Goal: Obtain resource: Download file/media

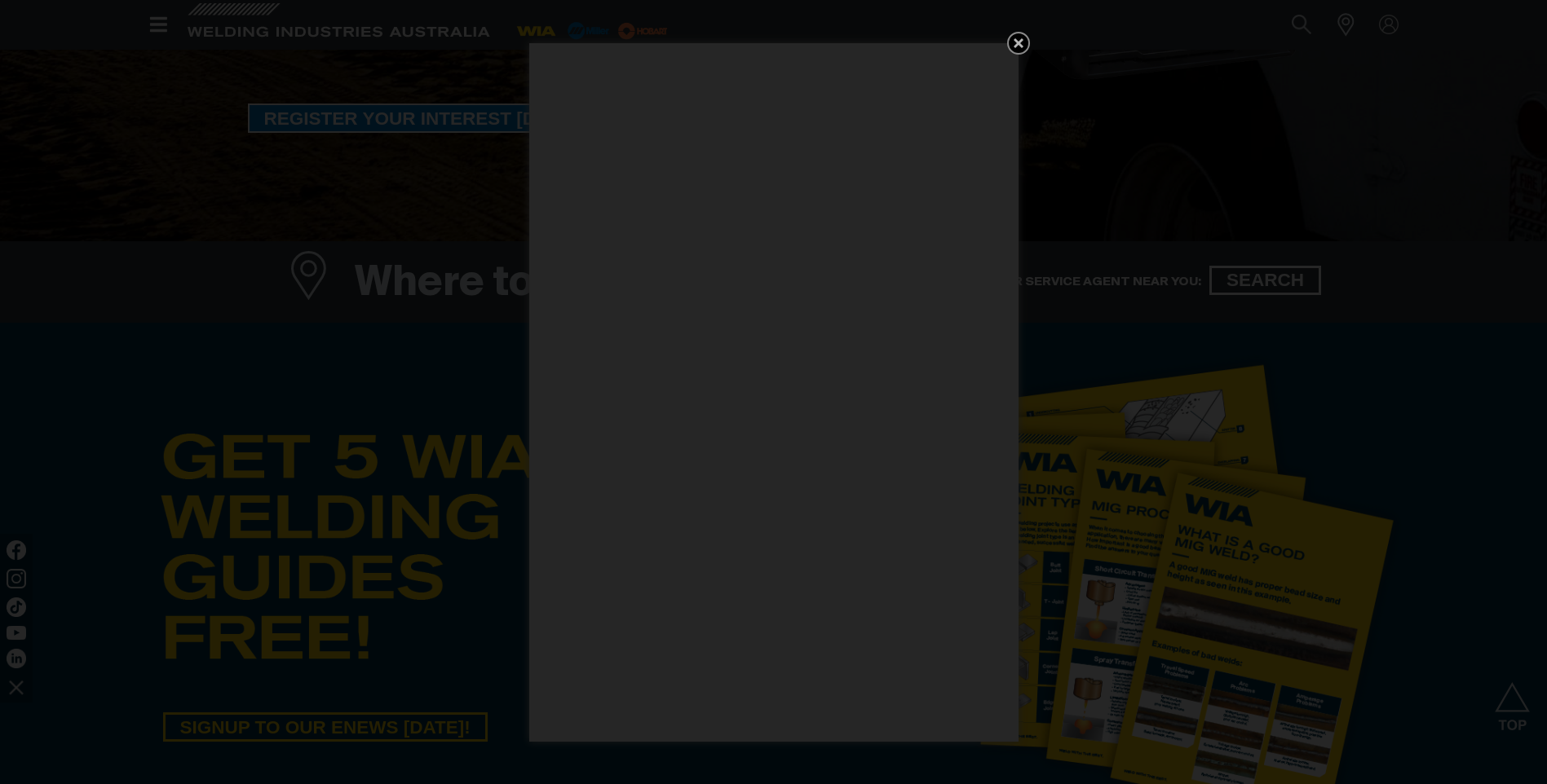
scroll to position [571, 0]
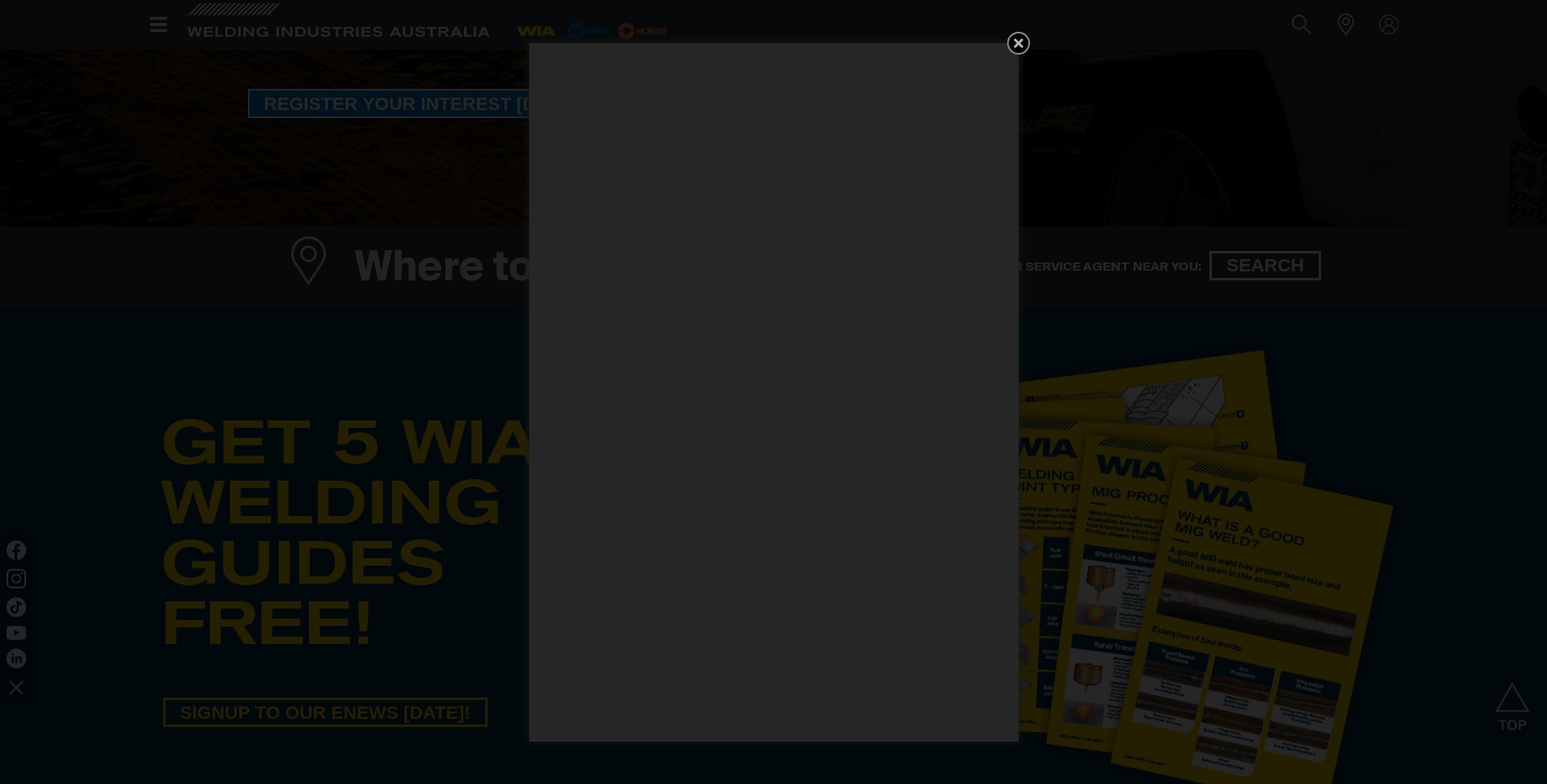
click at [1012, 40] on icon "Get 5 WIA Welding Guides Free!" at bounding box center [1018, 43] width 19 height 19
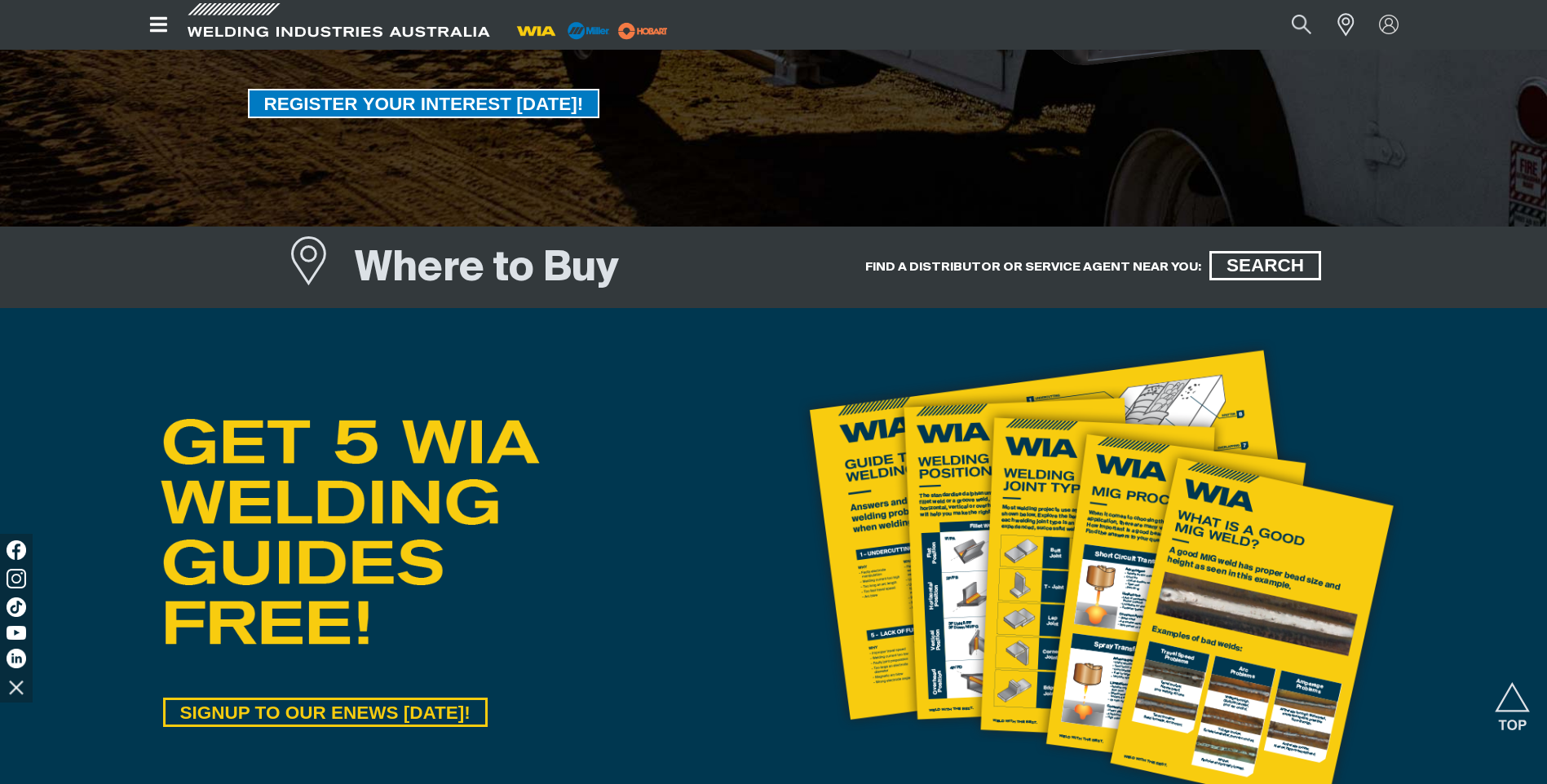
scroll to position [648, 0]
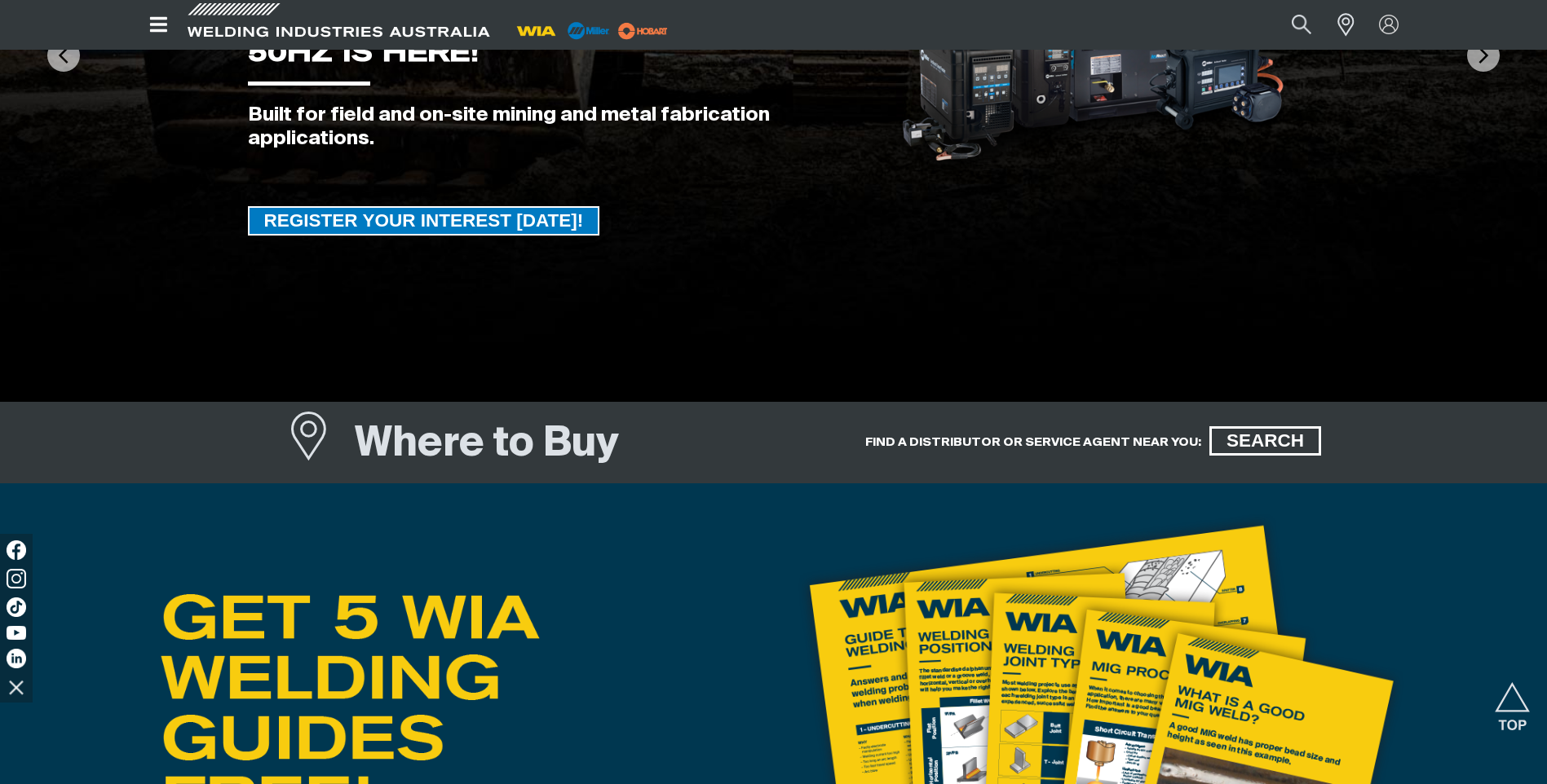
scroll to position [256, 0]
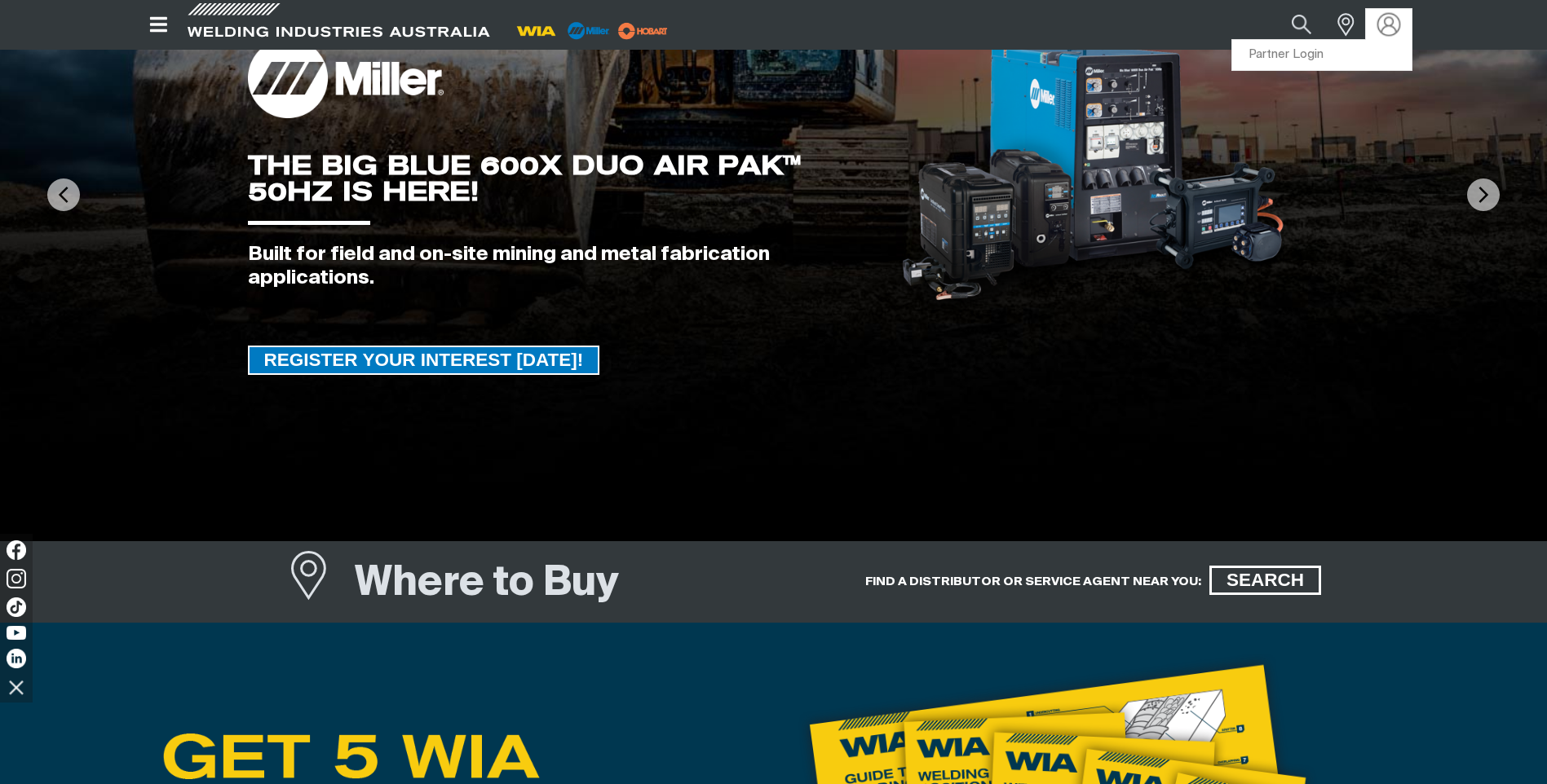
click at [1386, 14] on img at bounding box center [1388, 25] width 24 height 24
click at [1321, 48] on link "Partner Login" at bounding box center [1322, 55] width 180 height 31
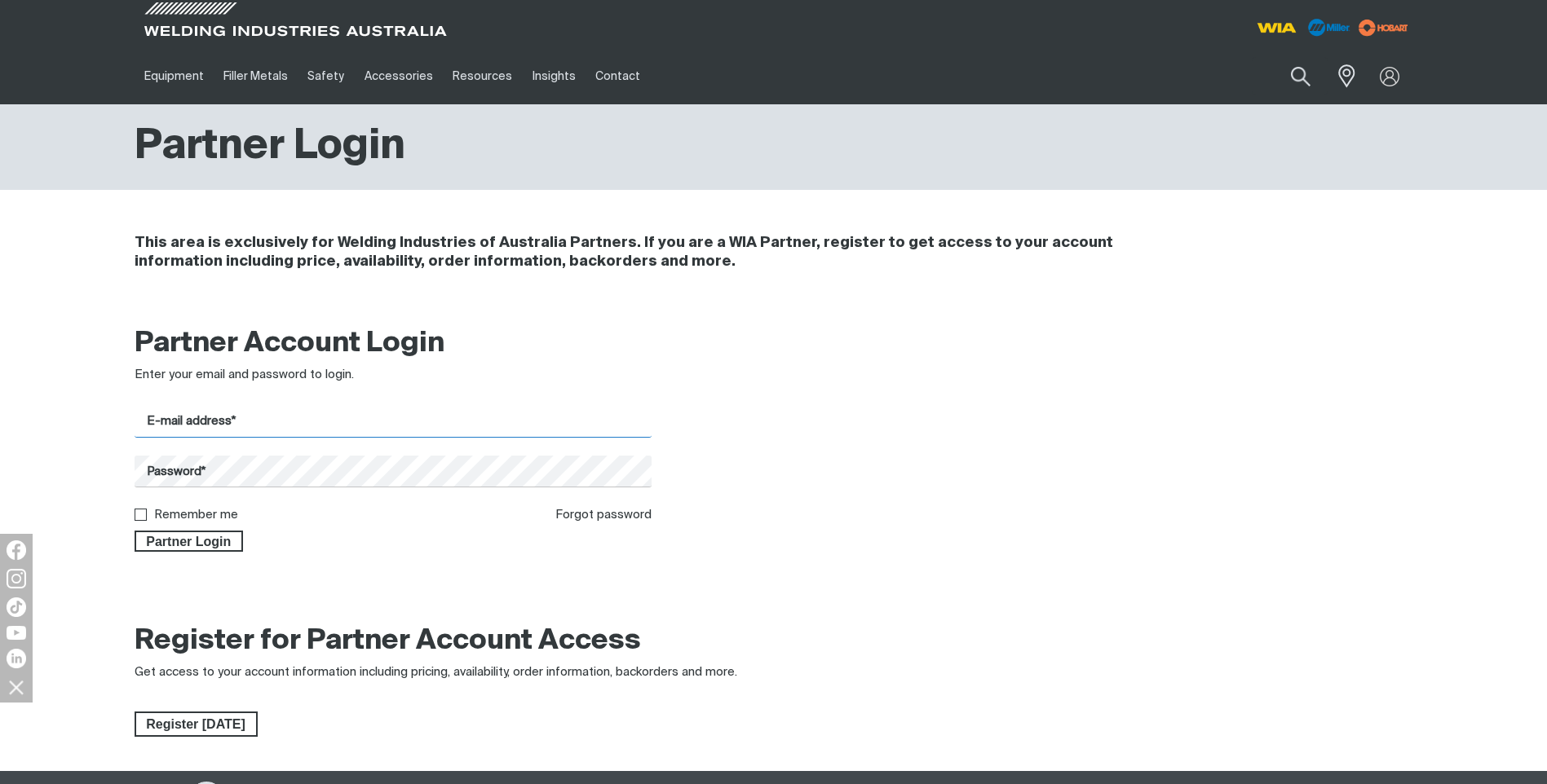
click at [395, 430] on input "E-mail address*" at bounding box center [393, 421] width 518 height 32
click at [194, 545] on span "Partner Login" at bounding box center [189, 541] width 106 height 21
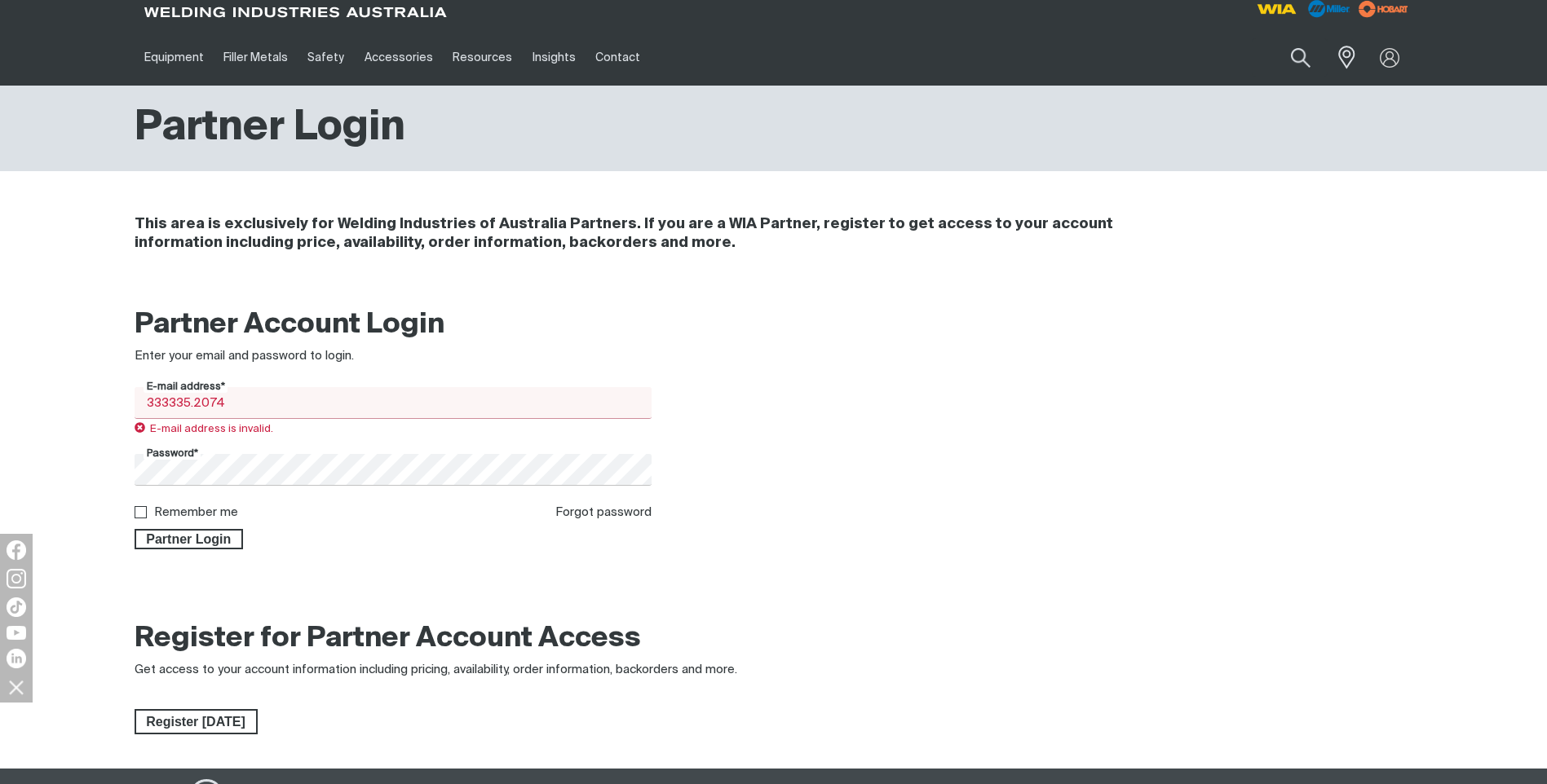
scroll to position [30, 0]
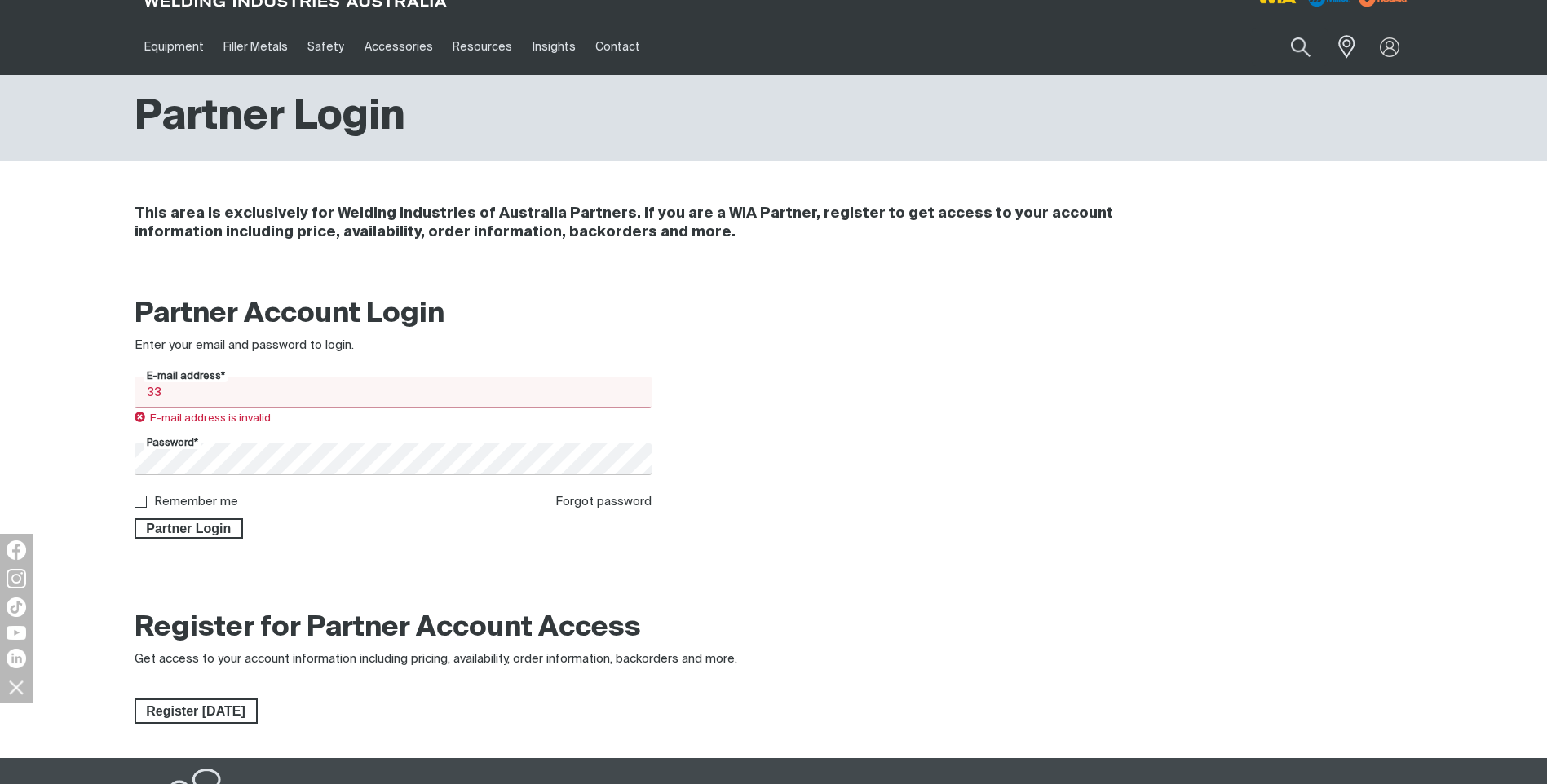
type input "3"
click at [312, 400] on input "[PERSON_NAME]" at bounding box center [393, 392] width 518 height 32
click at [135, 519] on button "Partner Login" at bounding box center [189, 529] width 109 height 21
type input "[PERSON_NAME][EMAIL_ADDRESS][DOMAIN_NAME]"
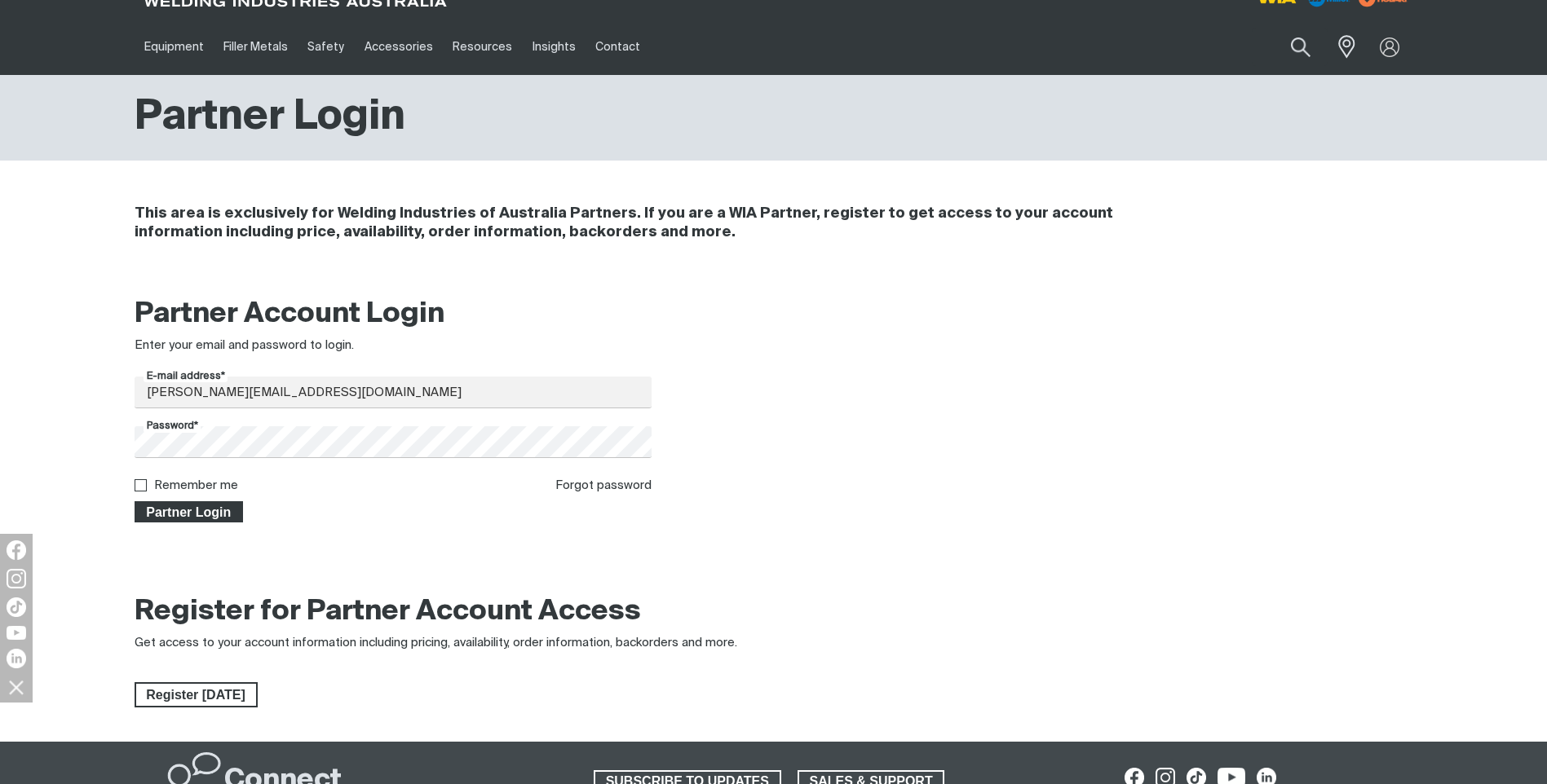
click at [168, 508] on span "Partner Login" at bounding box center [189, 512] width 106 height 21
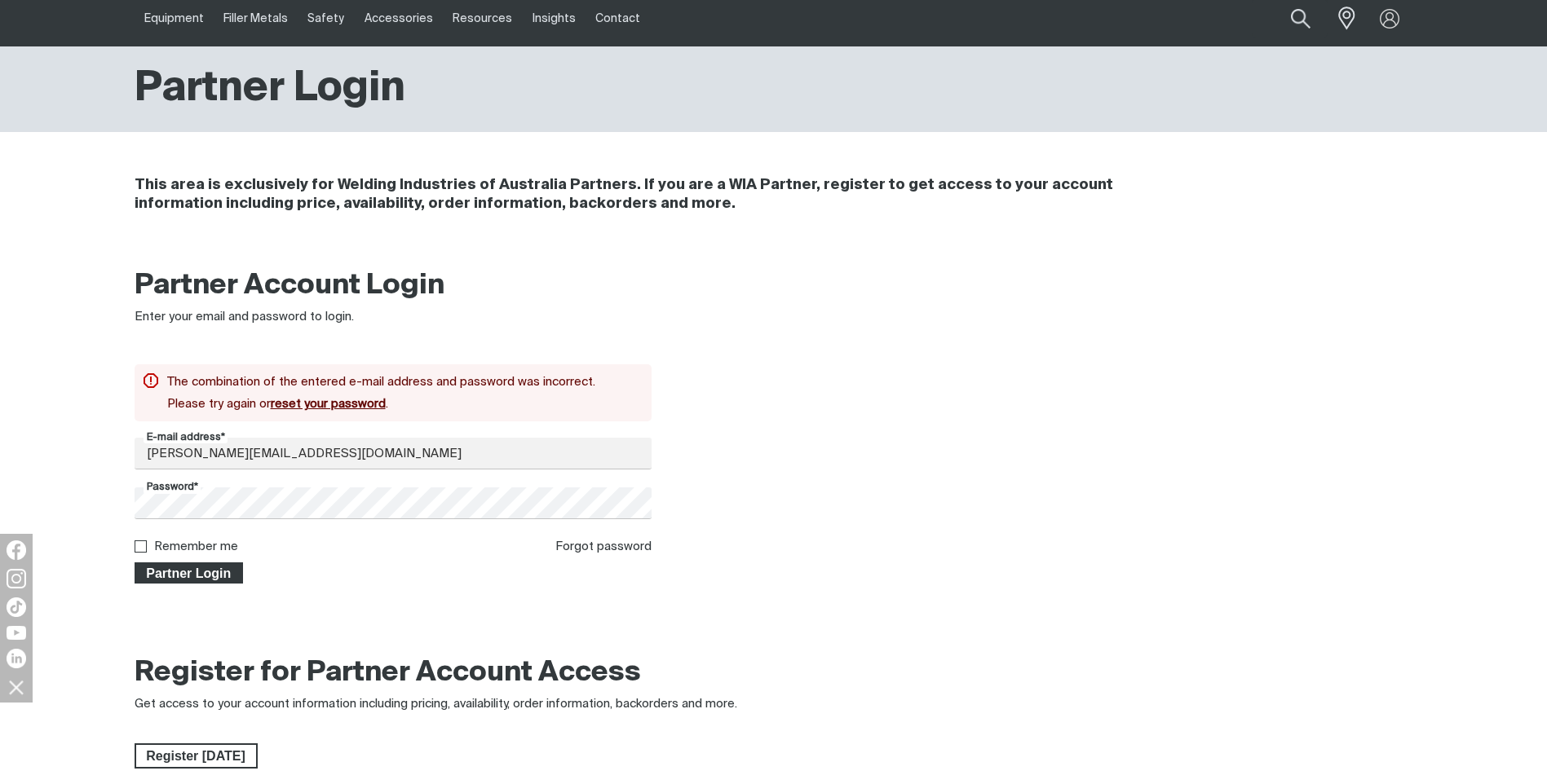
scroll to position [58, 0]
click at [328, 403] on link "reset your password" at bounding box center [328, 403] width 115 height 12
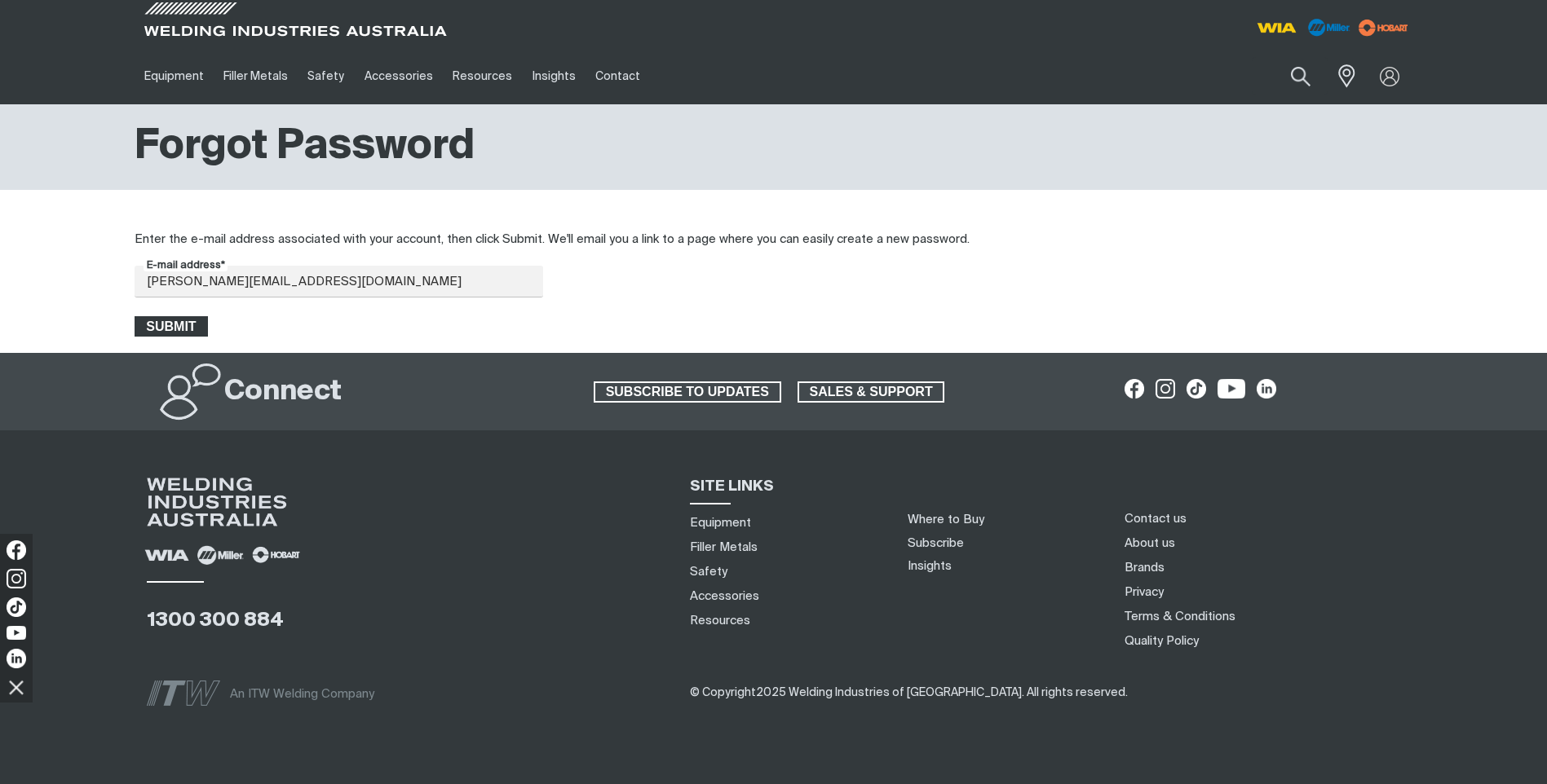
click at [170, 324] on span "Submit" at bounding box center [172, 327] width 71 height 21
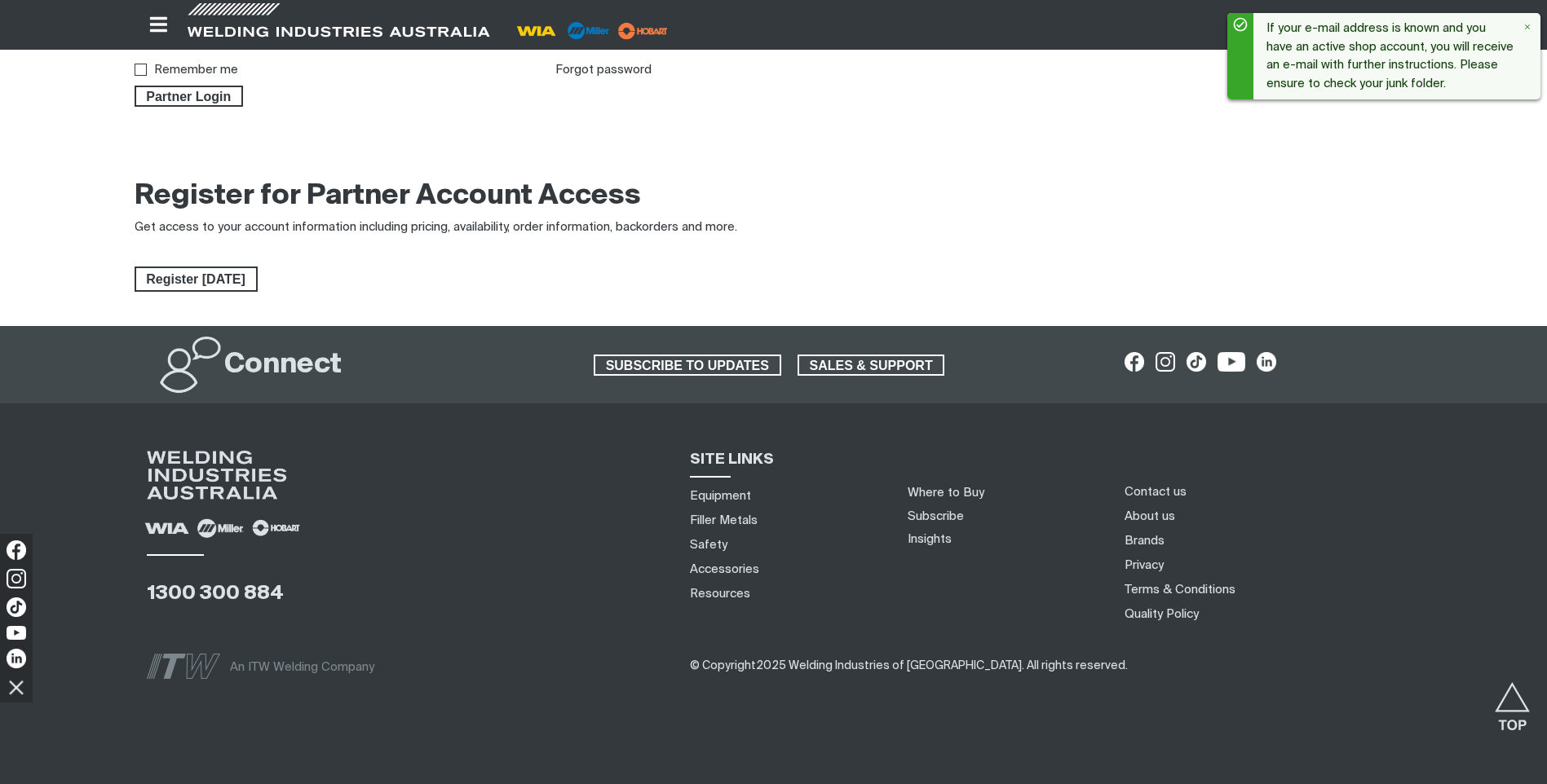
scroll to position [465, 0]
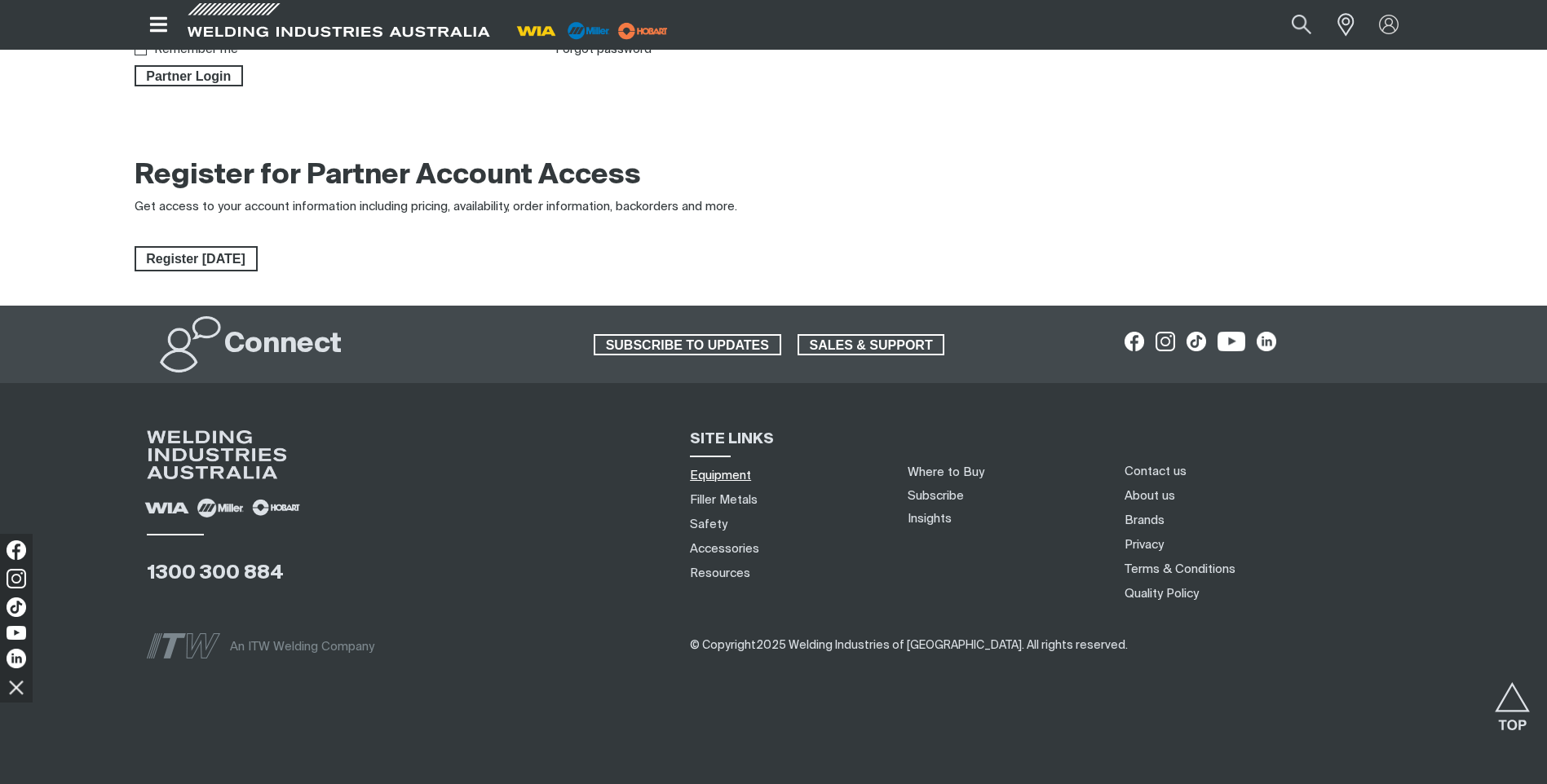
click at [731, 472] on link "Equipment" at bounding box center [720, 476] width 61 height 17
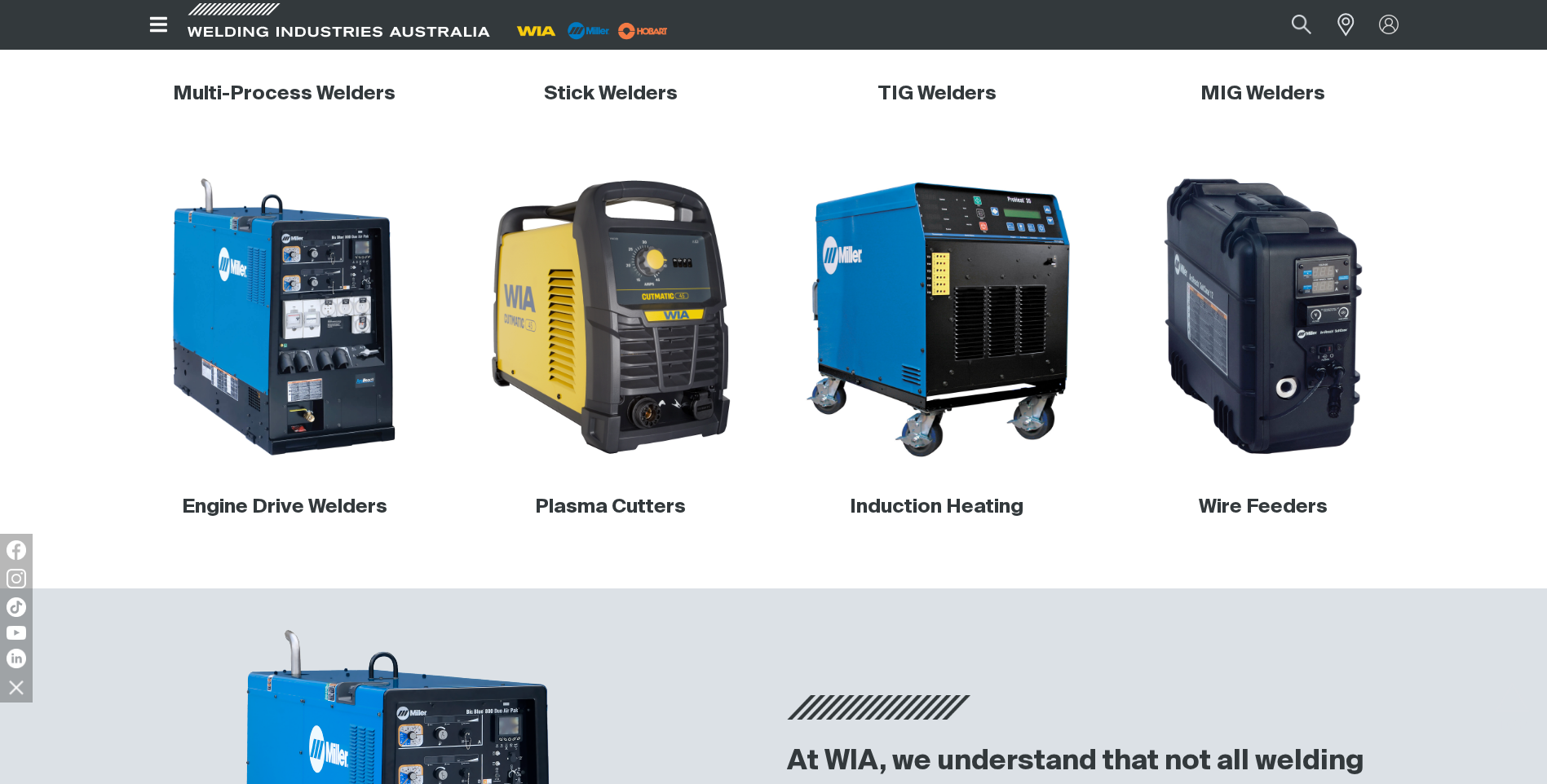
scroll to position [571, 0]
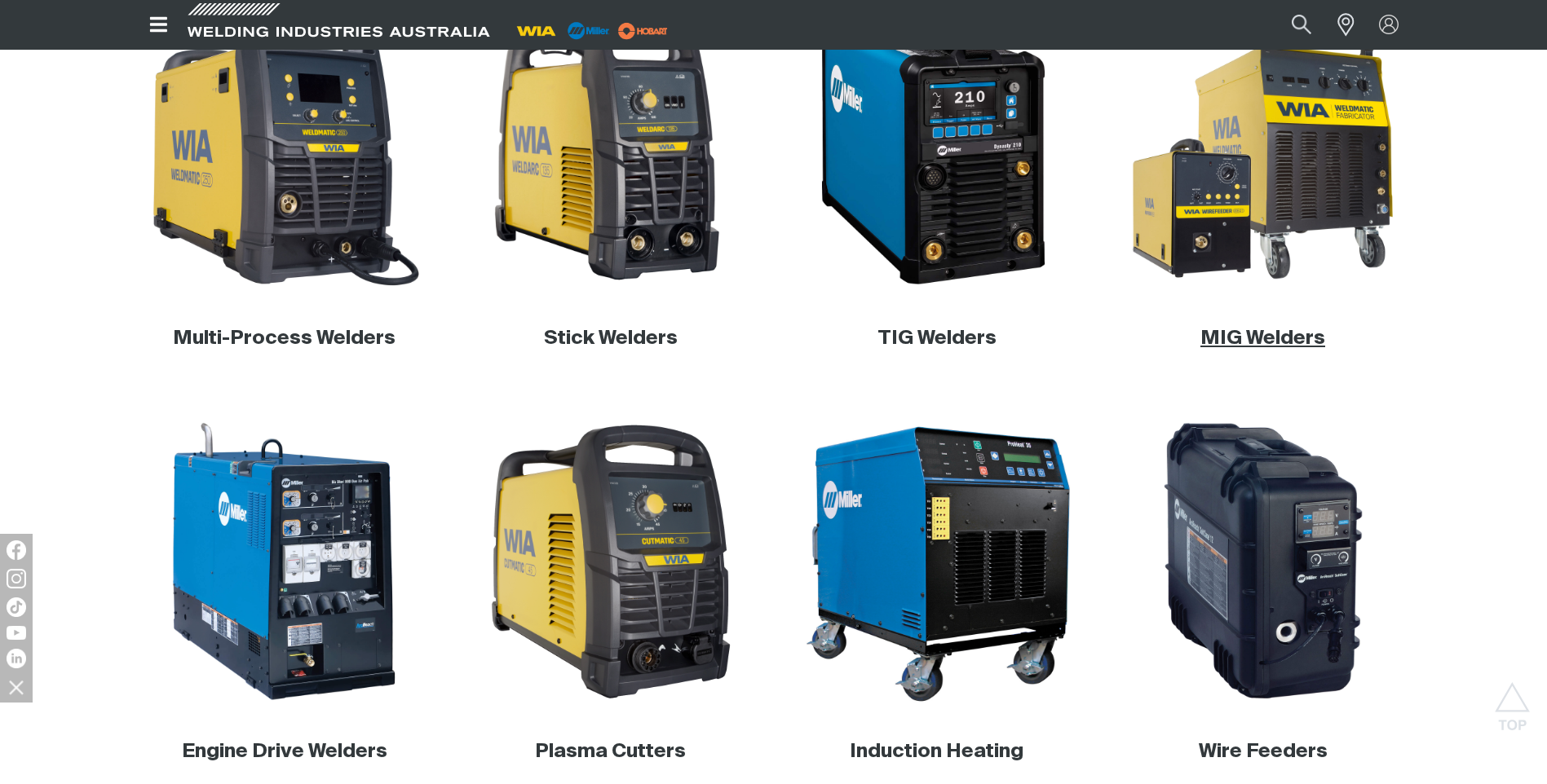
click at [1259, 339] on link "MIG Welders" at bounding box center [1262, 338] width 125 height 19
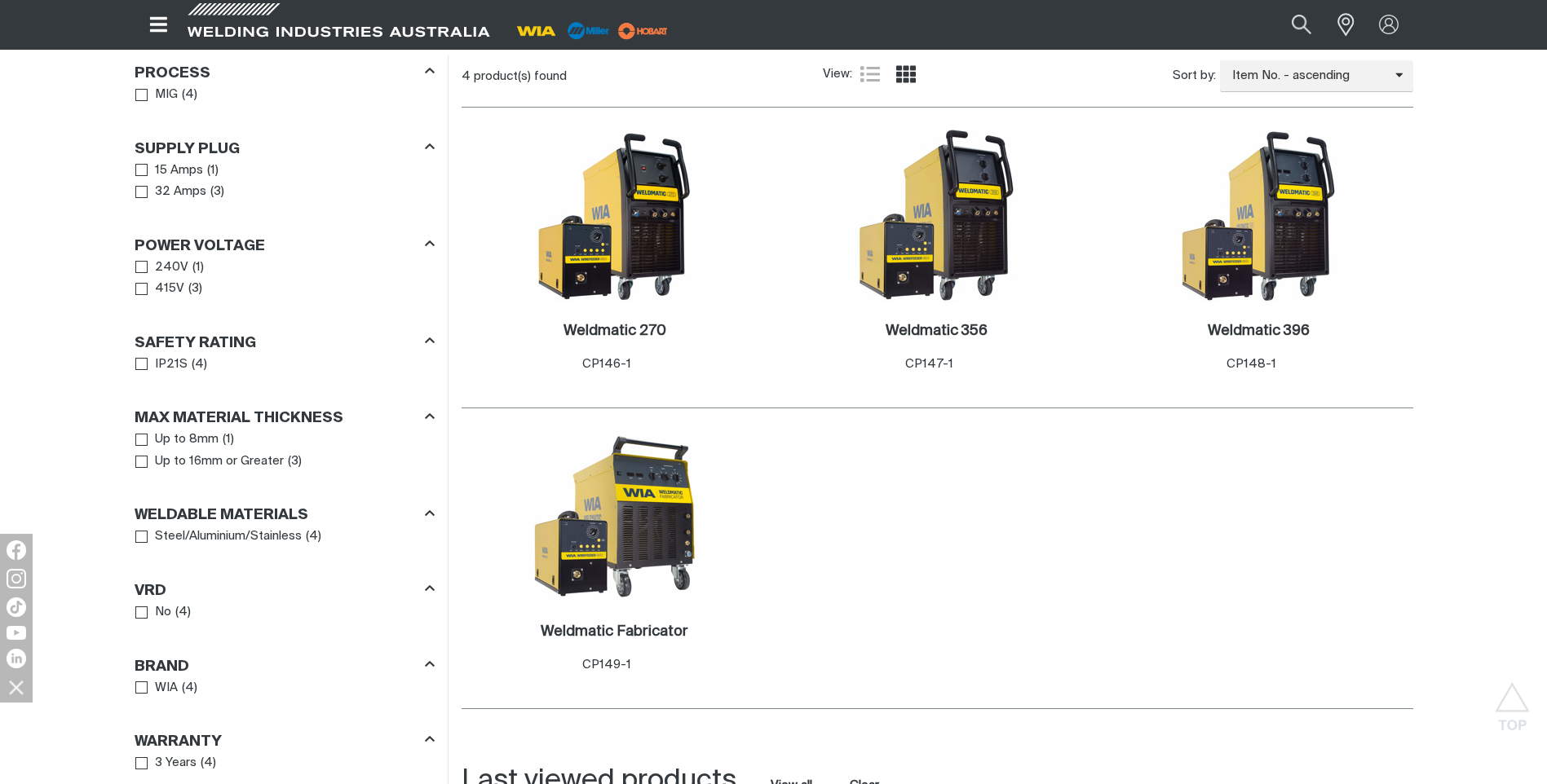
scroll to position [821, 0]
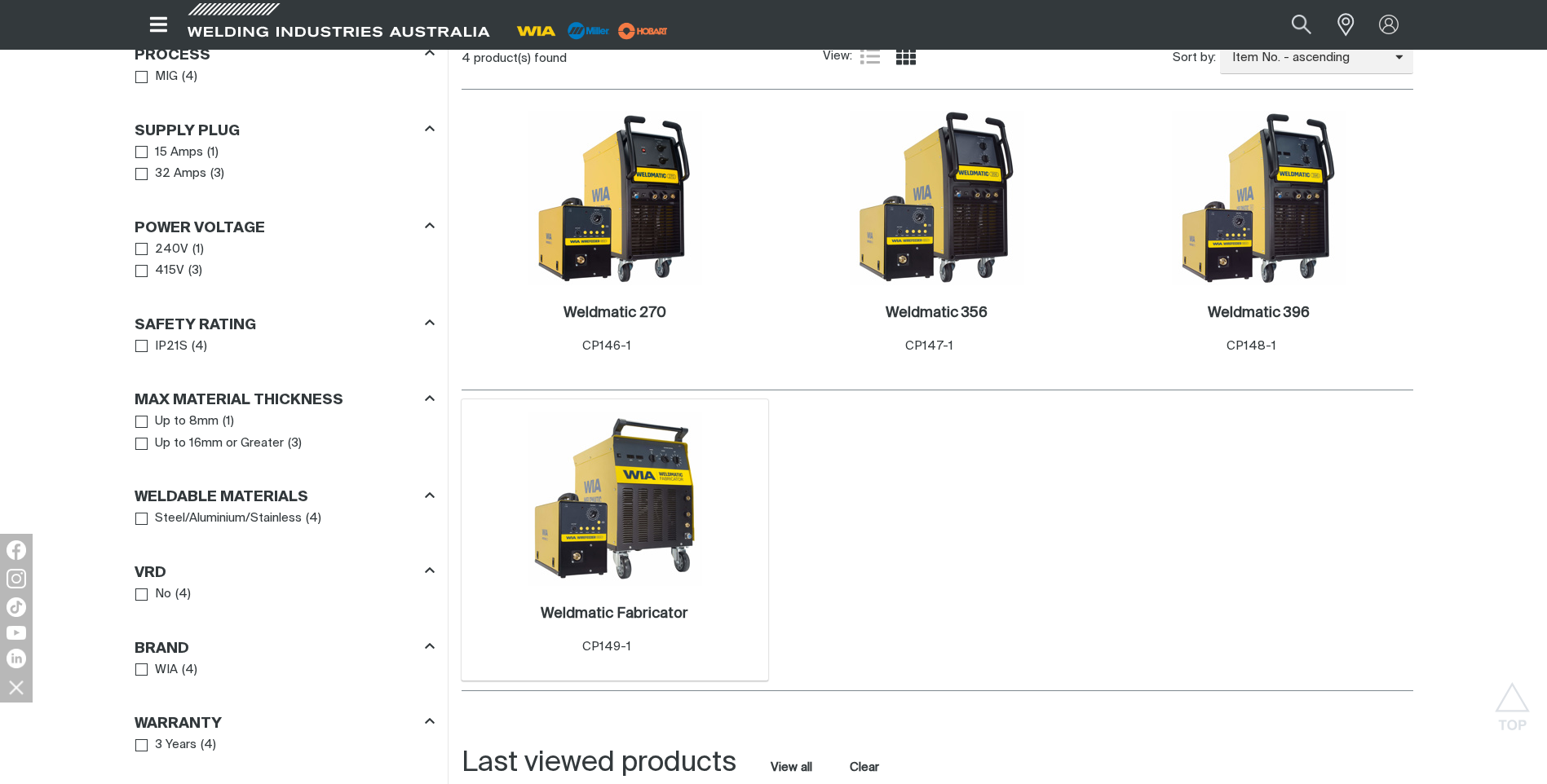
click at [664, 540] on img at bounding box center [614, 498] width 175 height 175
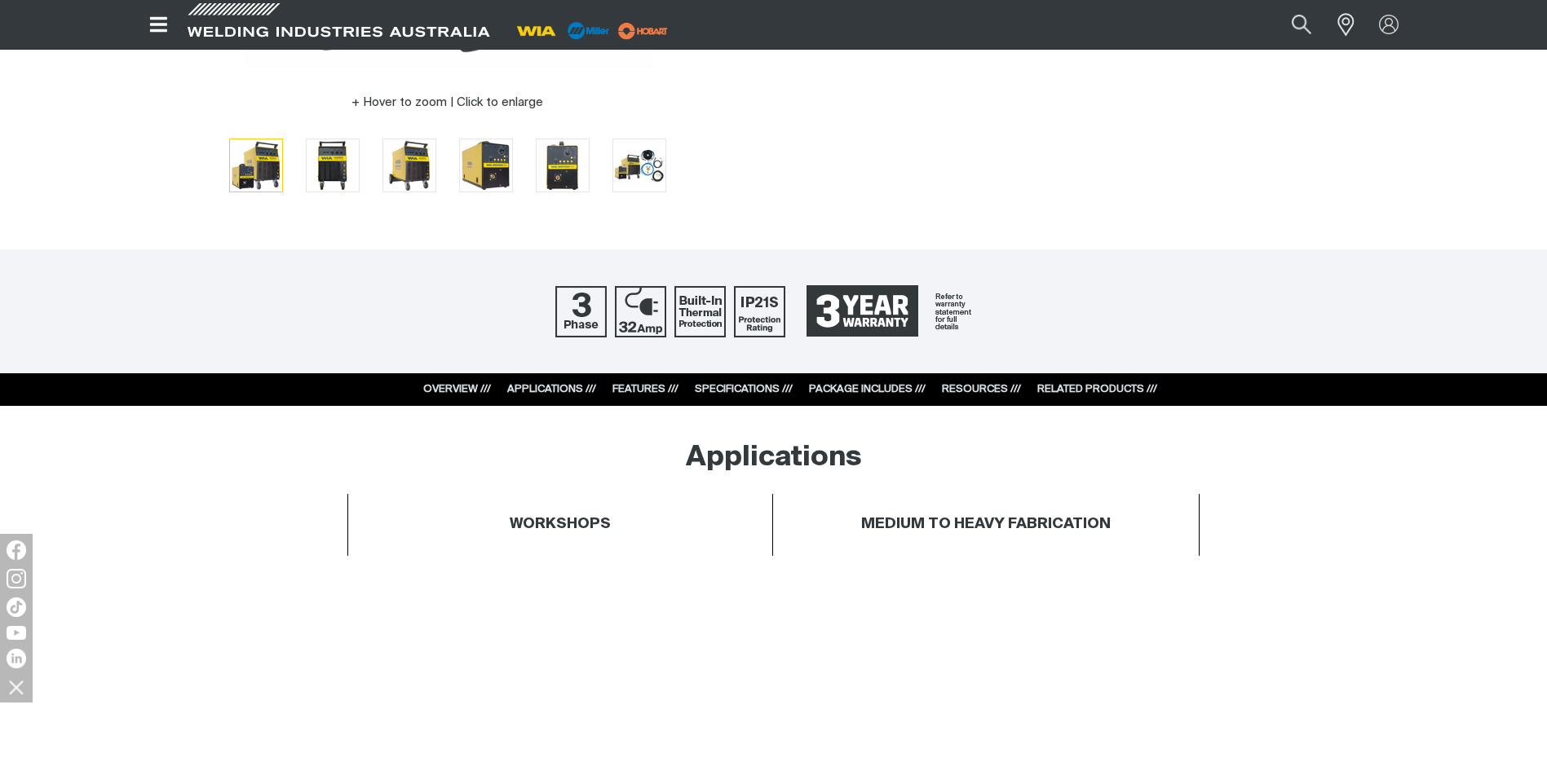
scroll to position [571, 0]
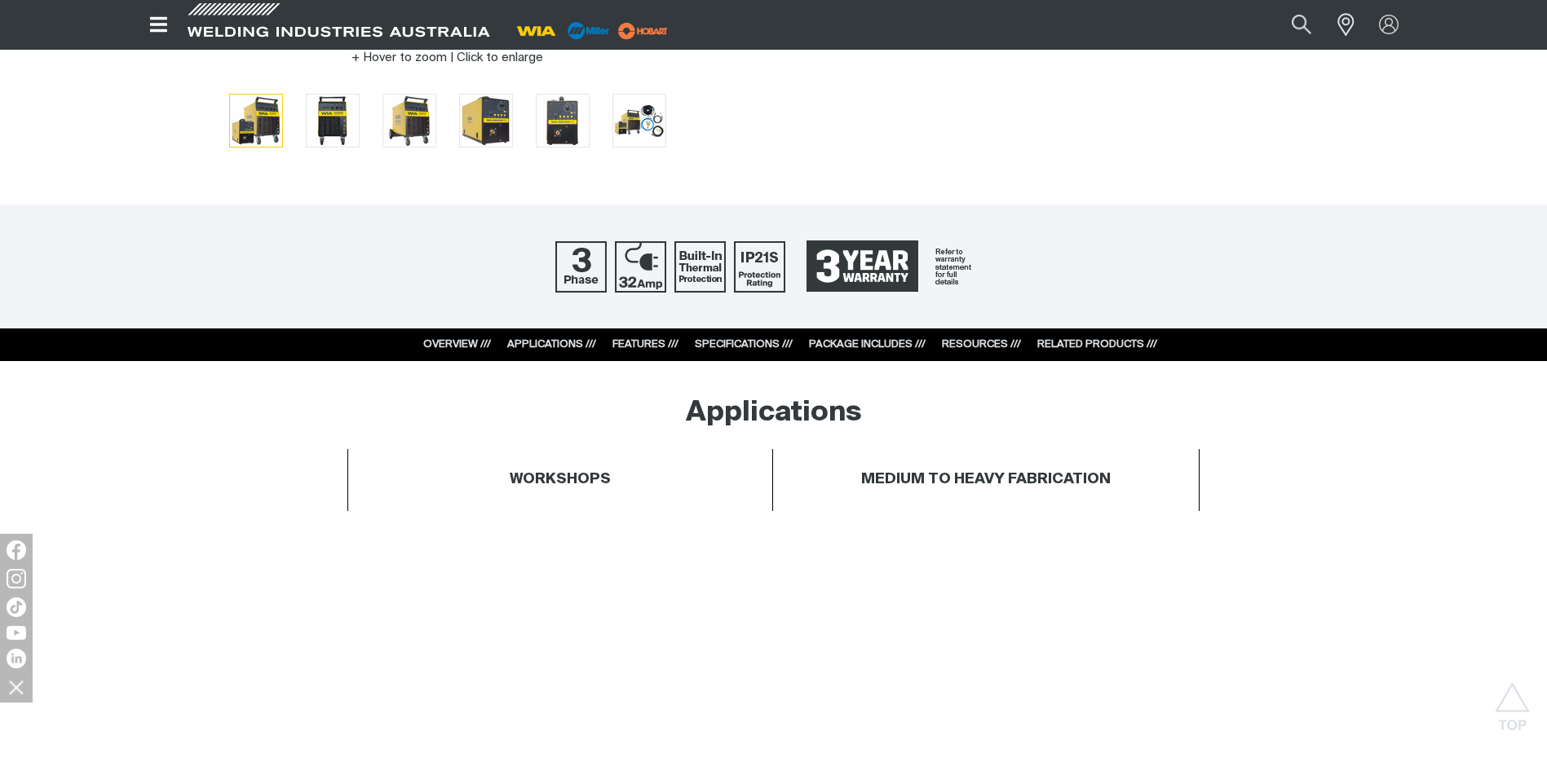
click at [985, 338] on div "RESOURCES ///" at bounding box center [981, 345] width 79 height 16
click at [995, 347] on link "RESOURCES ///" at bounding box center [981, 344] width 79 height 11
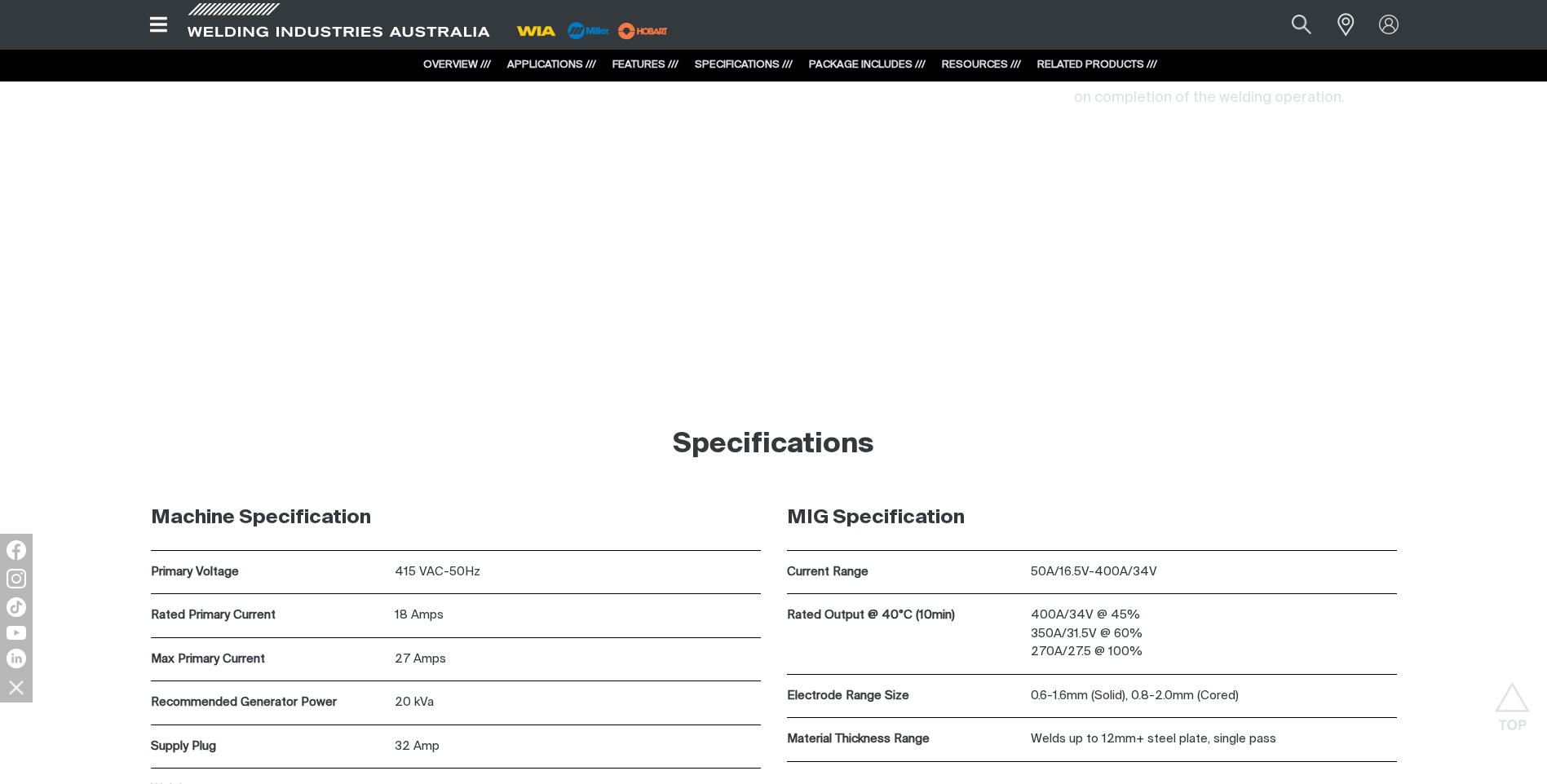
scroll to position [5979, 0]
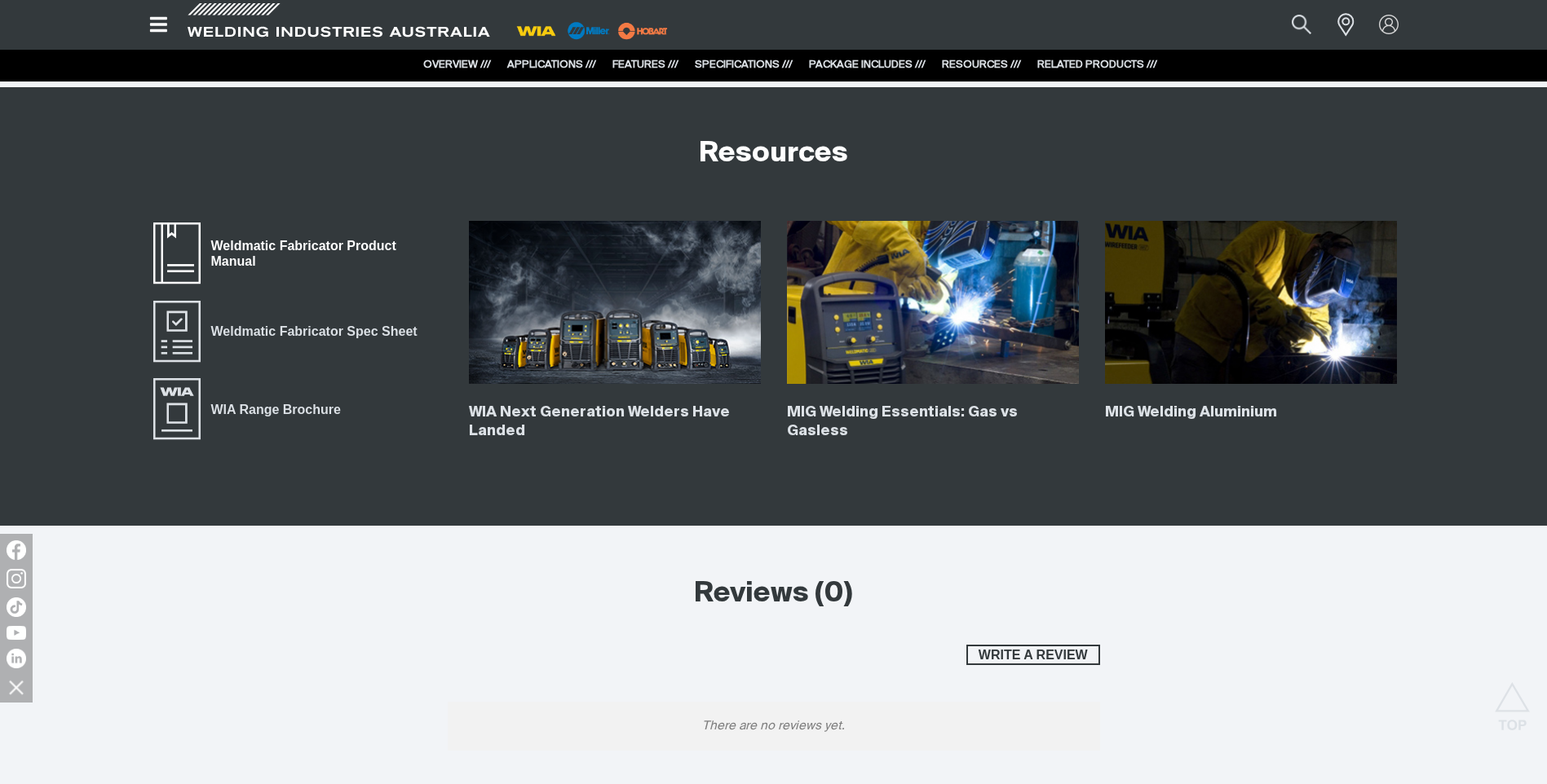
click at [336, 244] on span "Weldmatic Fabricator Product Manual" at bounding box center [322, 254] width 243 height 36
